Goal: Information Seeking & Learning: Check status

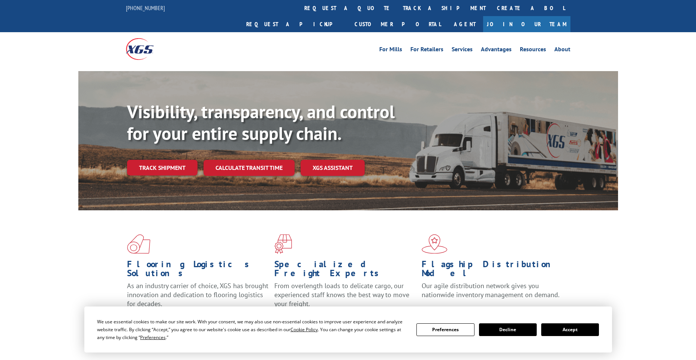
click at [397, 4] on link "track a shipment" at bounding box center [444, 8] width 94 height 16
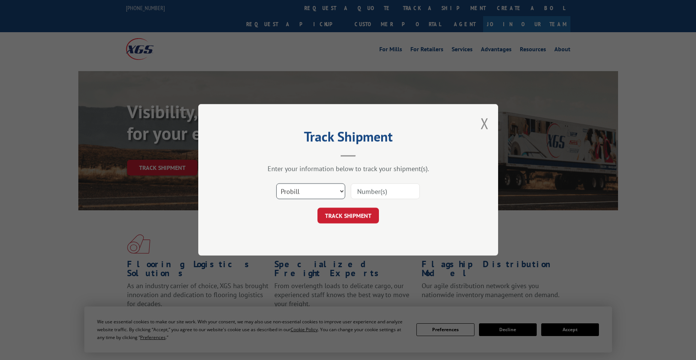
drag, startPoint x: 288, startPoint y: 194, endPoint x: 288, endPoint y: 199, distance: 4.5
click at [288, 194] on select "Select category... Probill BOL PO" at bounding box center [310, 192] width 69 height 16
select select "po"
click at [276, 184] on select "Select category... Probill BOL PO" at bounding box center [310, 192] width 69 height 16
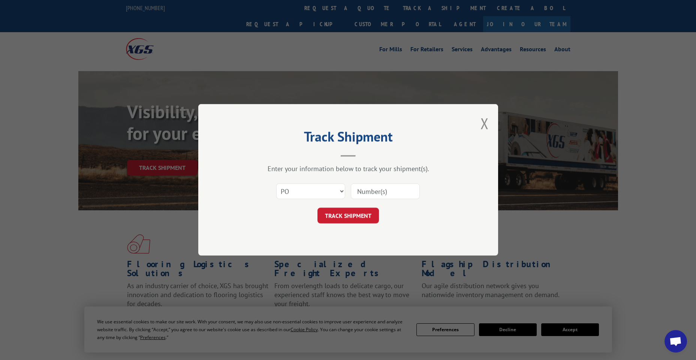
paste input "63517091"
click at [369, 190] on input "63517091" at bounding box center [385, 192] width 69 height 16
type input "63517091"
click button "TRACK SHIPMENT" at bounding box center [347, 216] width 61 height 16
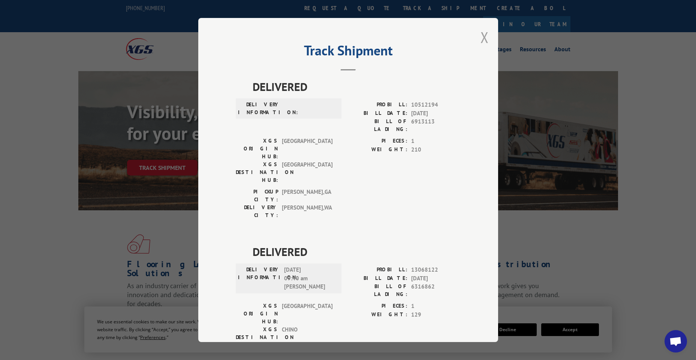
click at [483, 38] on button "Close modal" at bounding box center [484, 37] width 8 height 20
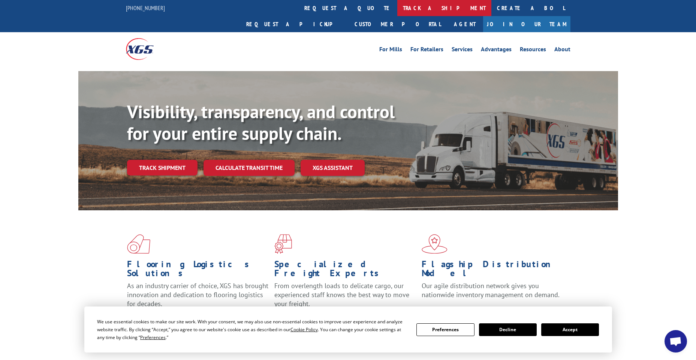
click at [397, 8] on link "track a shipment" at bounding box center [444, 8] width 94 height 16
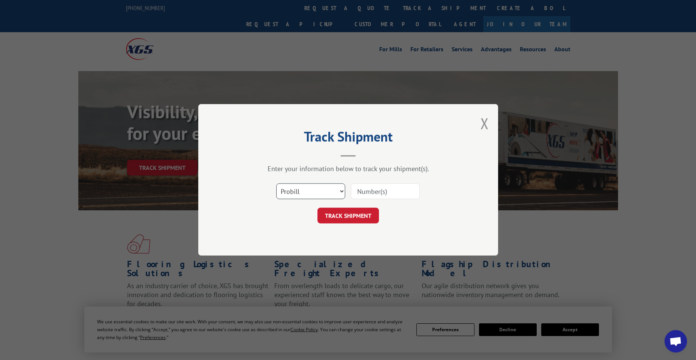
click at [312, 191] on select "Select category... Probill BOL PO" at bounding box center [310, 192] width 69 height 16
select select "po"
click at [276, 184] on select "Select category... Probill BOL PO" at bounding box center [310, 192] width 69 height 16
paste input "33523189"
click at [364, 190] on input "33523189" at bounding box center [385, 192] width 69 height 16
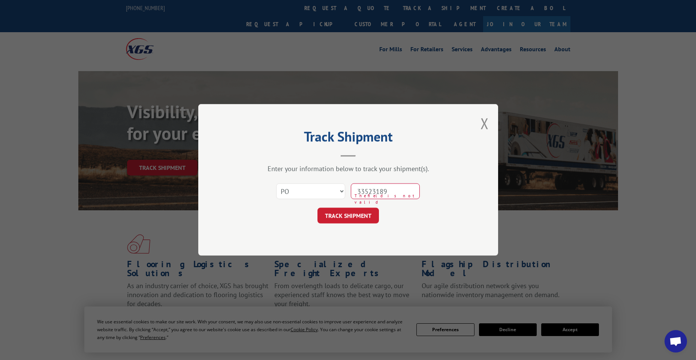
click at [371, 189] on input "33523189" at bounding box center [385, 192] width 69 height 16
type input "33523189"
click button "TRACK SHIPMENT" at bounding box center [347, 216] width 61 height 16
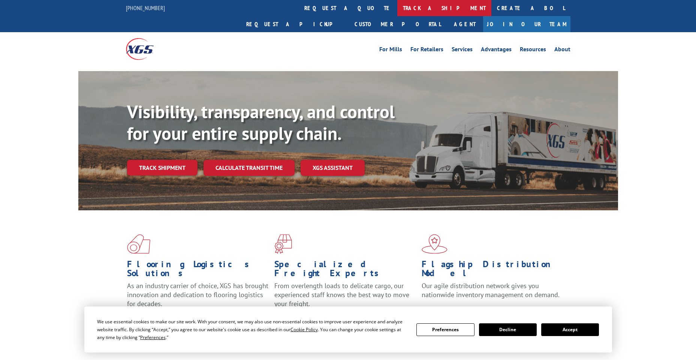
click at [397, 13] on link "track a shipment" at bounding box center [444, 8] width 94 height 16
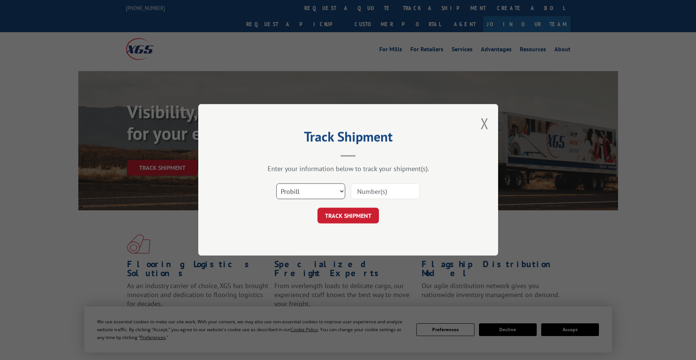
drag, startPoint x: 325, startPoint y: 188, endPoint x: 316, endPoint y: 200, distance: 15.0
click at [325, 188] on select "Select category... Probill BOL PO" at bounding box center [310, 192] width 69 height 16
select select "po"
click at [276, 184] on select "Select category... Probill BOL PO" at bounding box center [310, 192] width 69 height 16
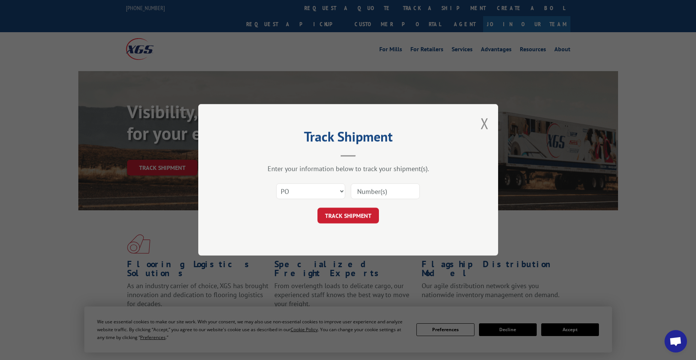
paste input "15502325"
type input "15502325"
click at [357, 191] on input "15502325" at bounding box center [385, 192] width 69 height 16
click button "TRACK SHIPMENT" at bounding box center [347, 216] width 61 height 16
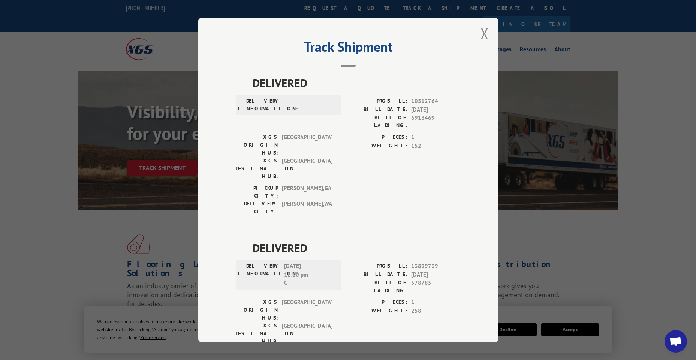
scroll to position [0, 0]
